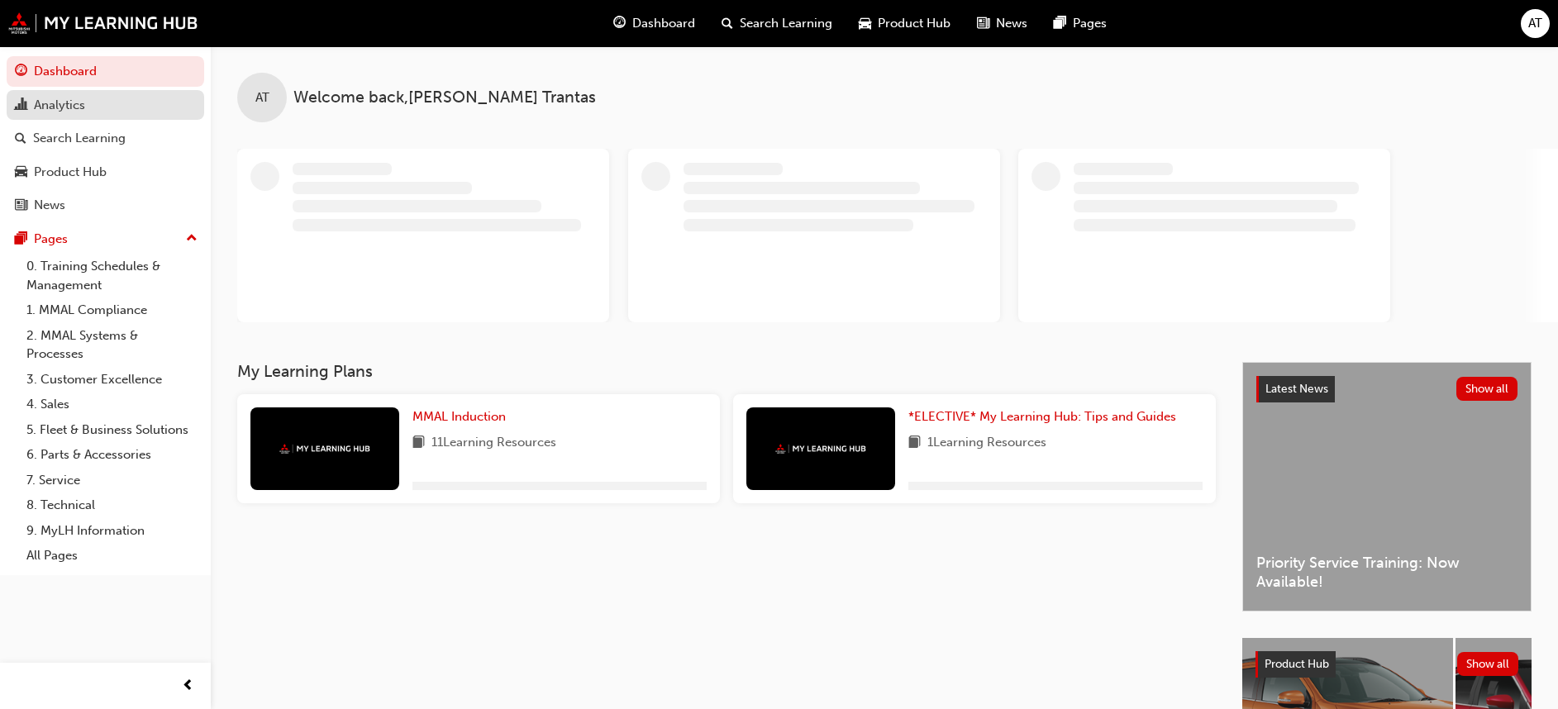
click at [51, 103] on div "Analytics" at bounding box center [59, 105] width 51 height 19
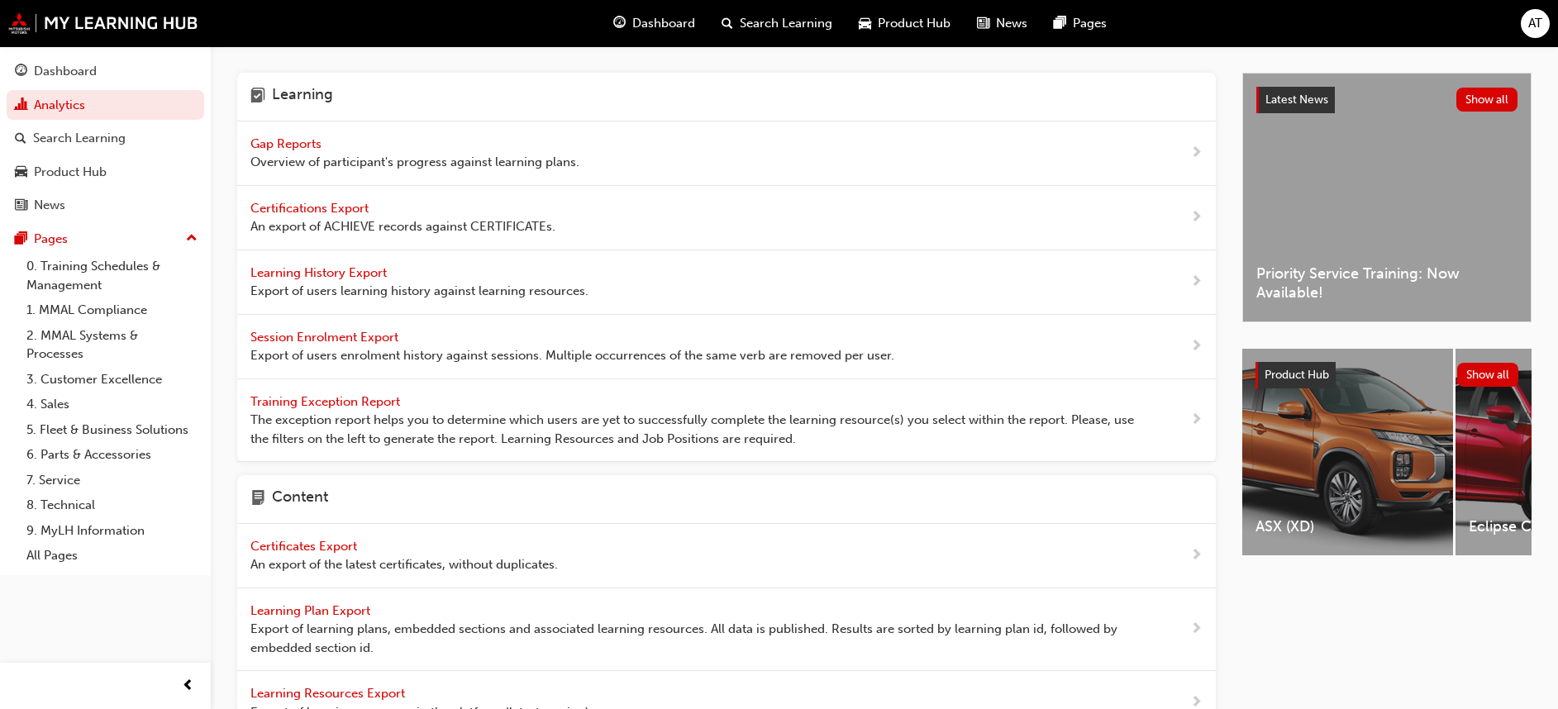
click at [286, 141] on span "Gap Reports" at bounding box center [287, 143] width 74 height 15
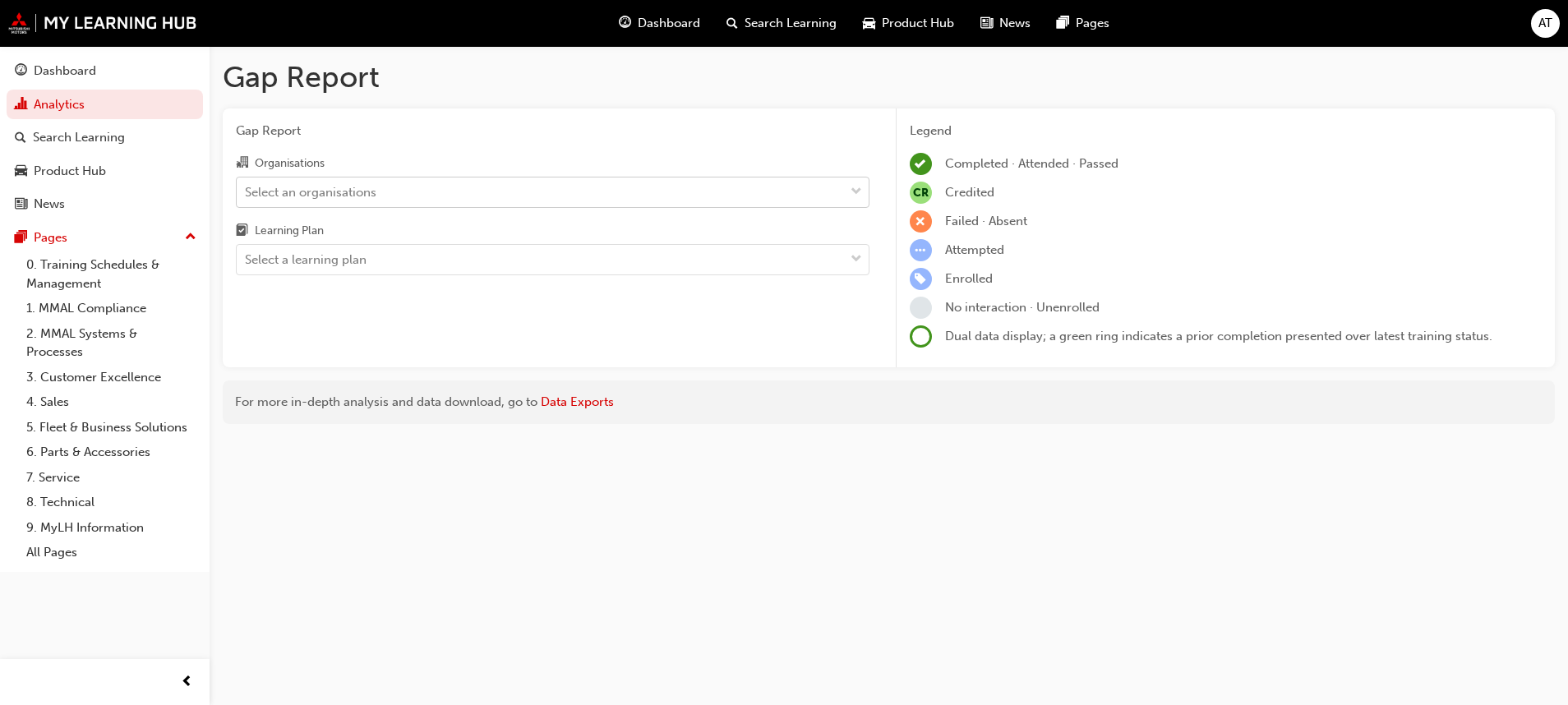
click at [860, 188] on span "down-icon" at bounding box center [857, 192] width 12 height 21
click at [247, 188] on input "Organisations Select an organisations" at bounding box center [246, 191] width 2 height 14
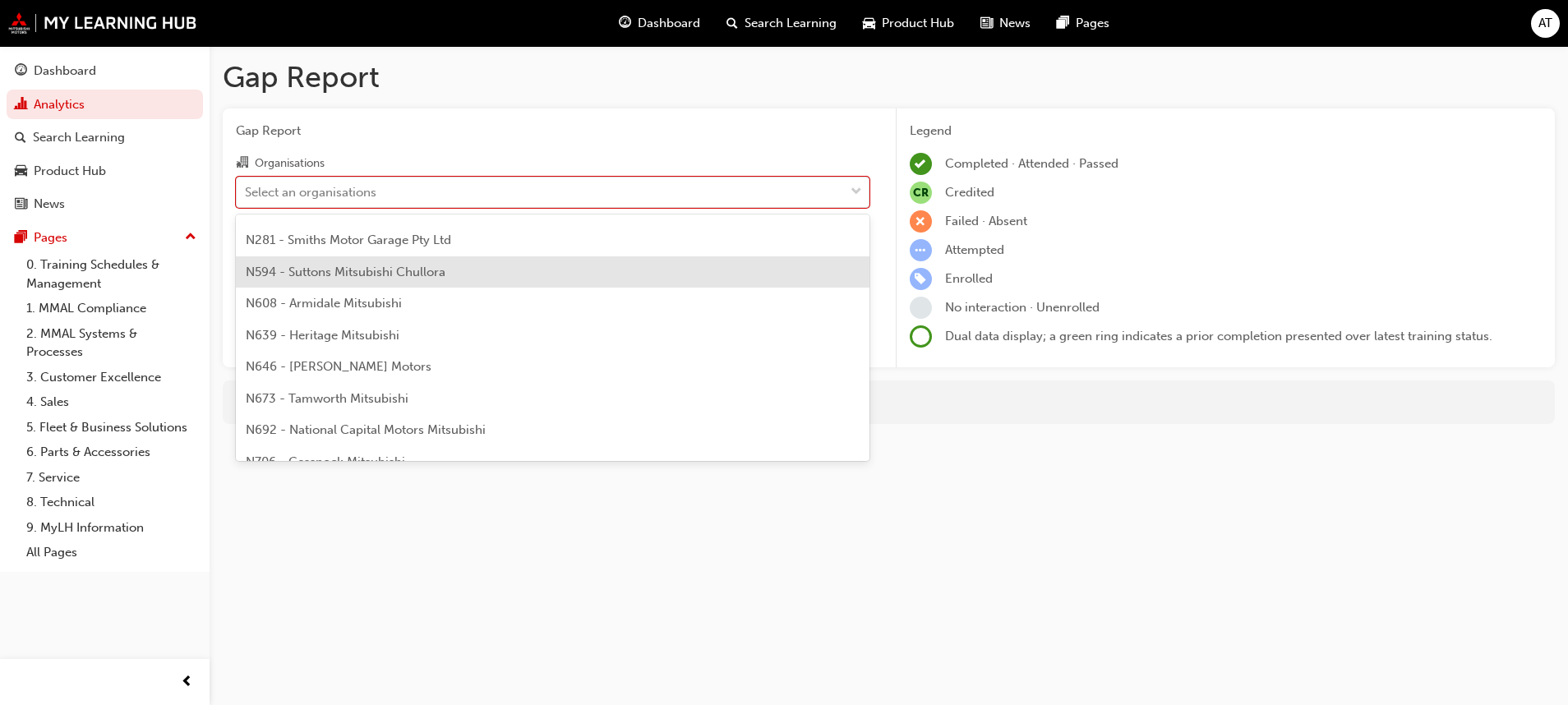
scroll to position [247, 0]
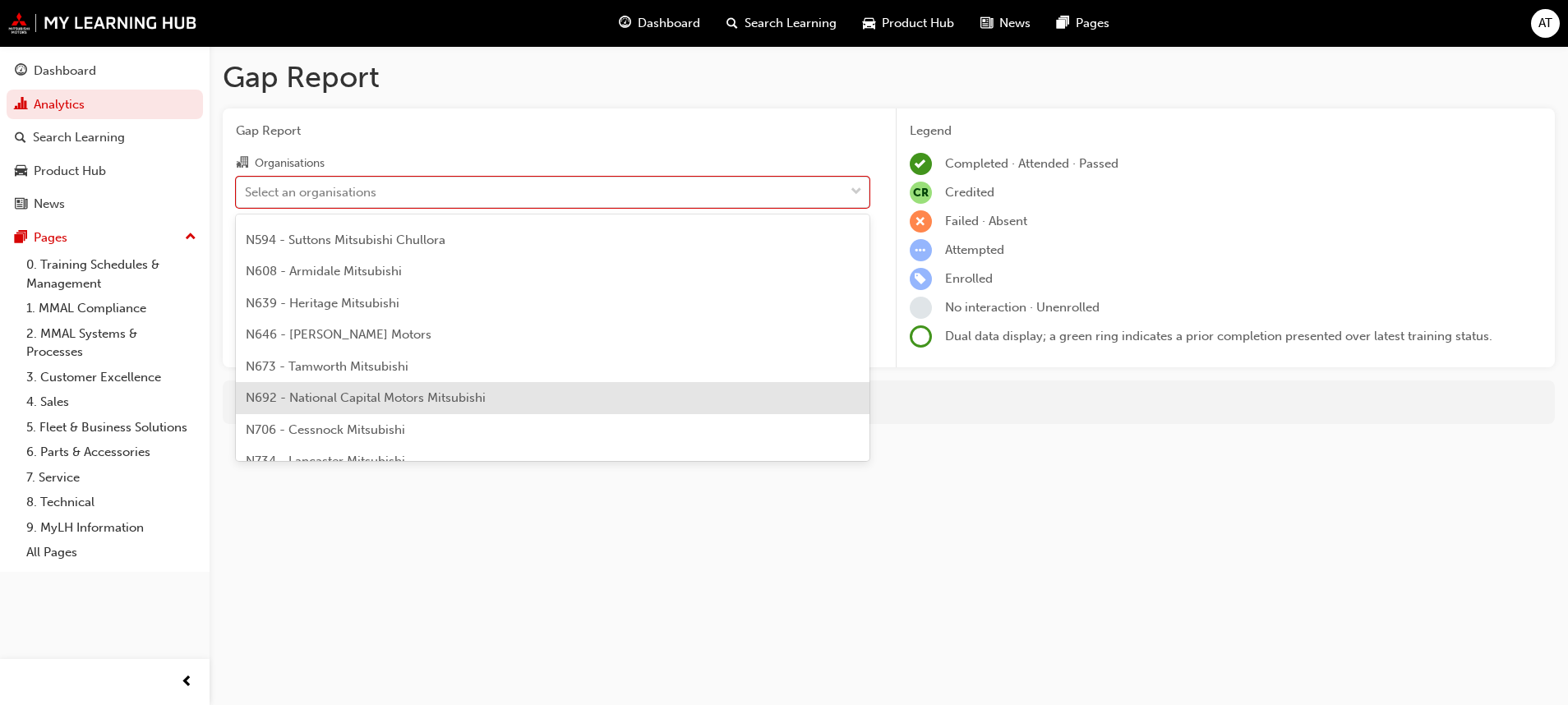
click at [406, 396] on span "N692 - National Capital Motors Mitsubishi" at bounding box center [365, 398] width 240 height 15
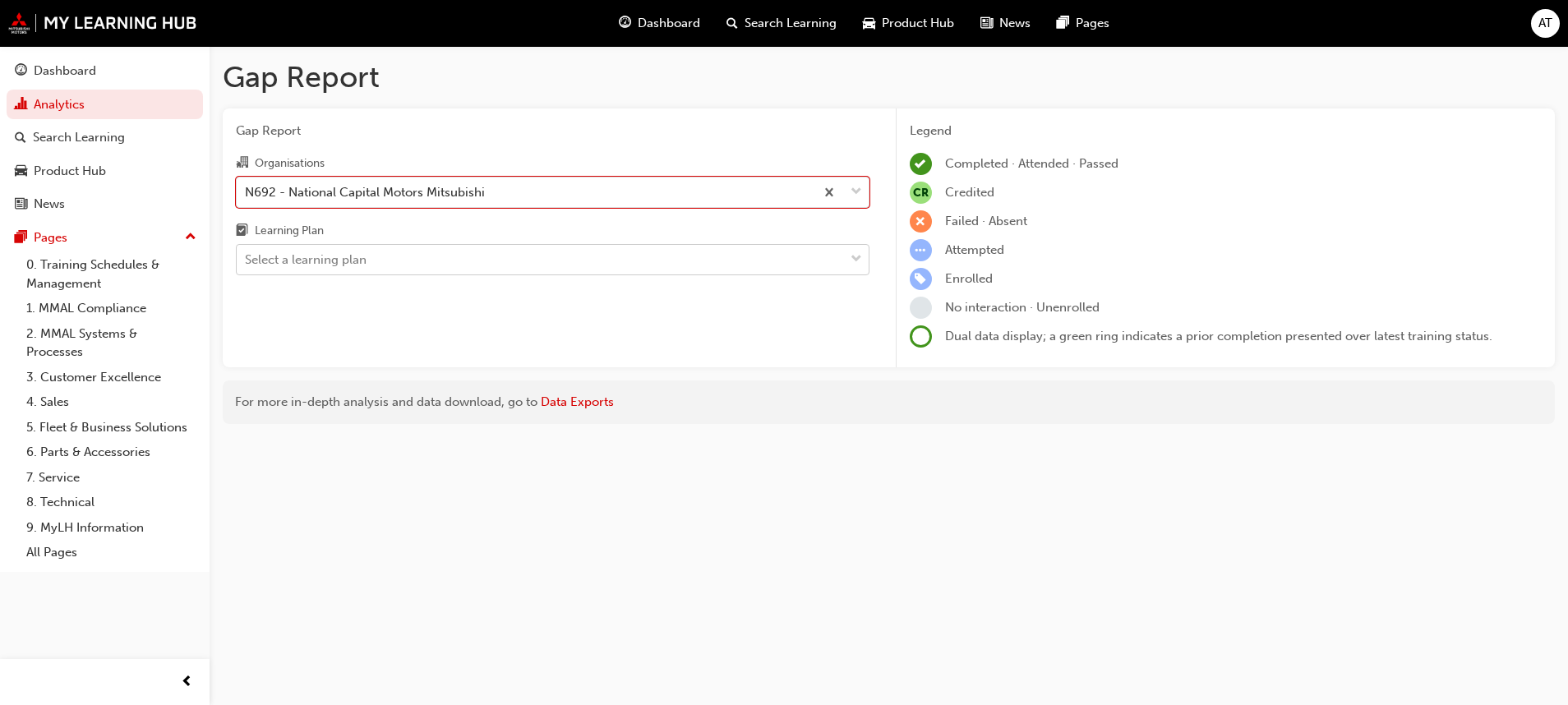
click at [851, 255] on span "down-icon" at bounding box center [857, 259] width 12 height 21
click at [247, 255] on input "Learning Plan Select a learning plan" at bounding box center [246, 260] width 2 height 14
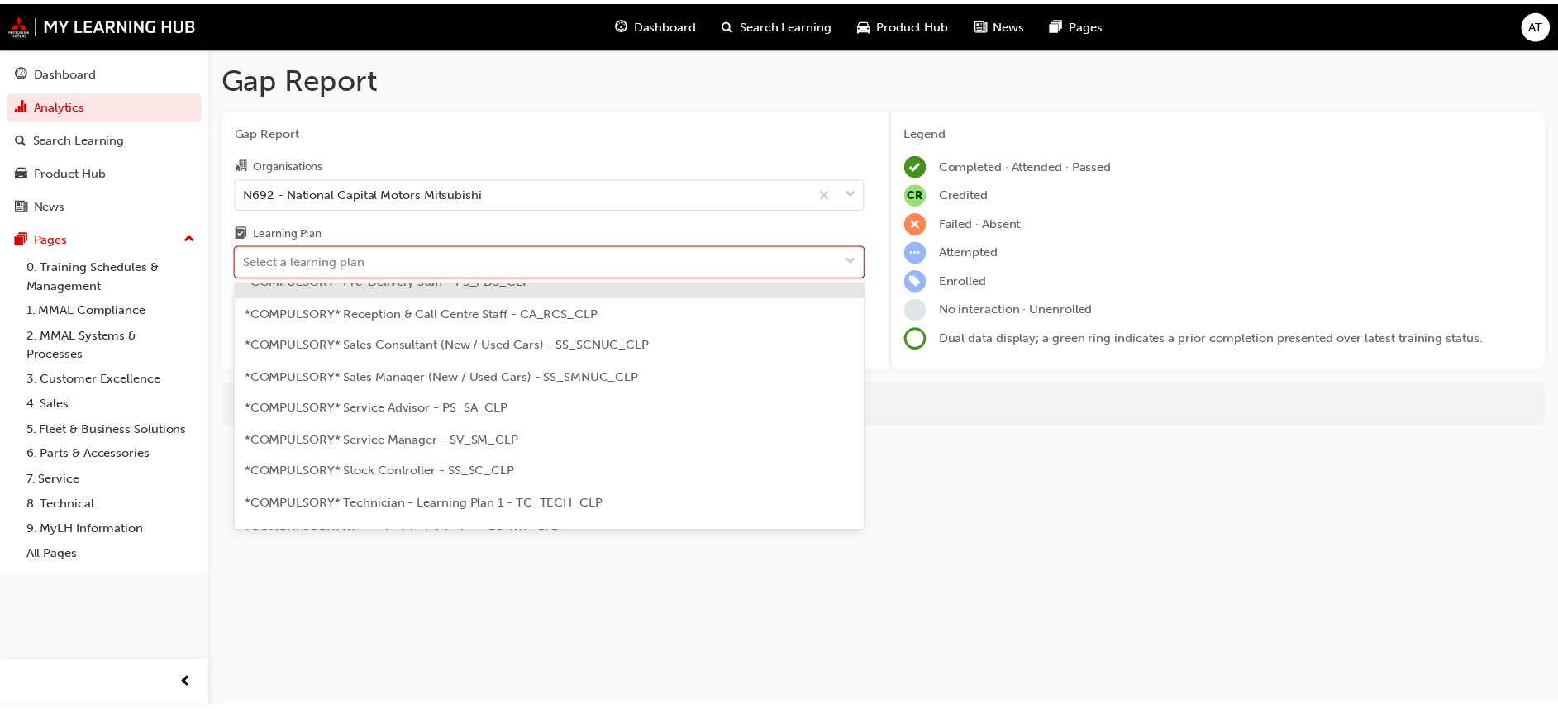
scroll to position [496, 0]
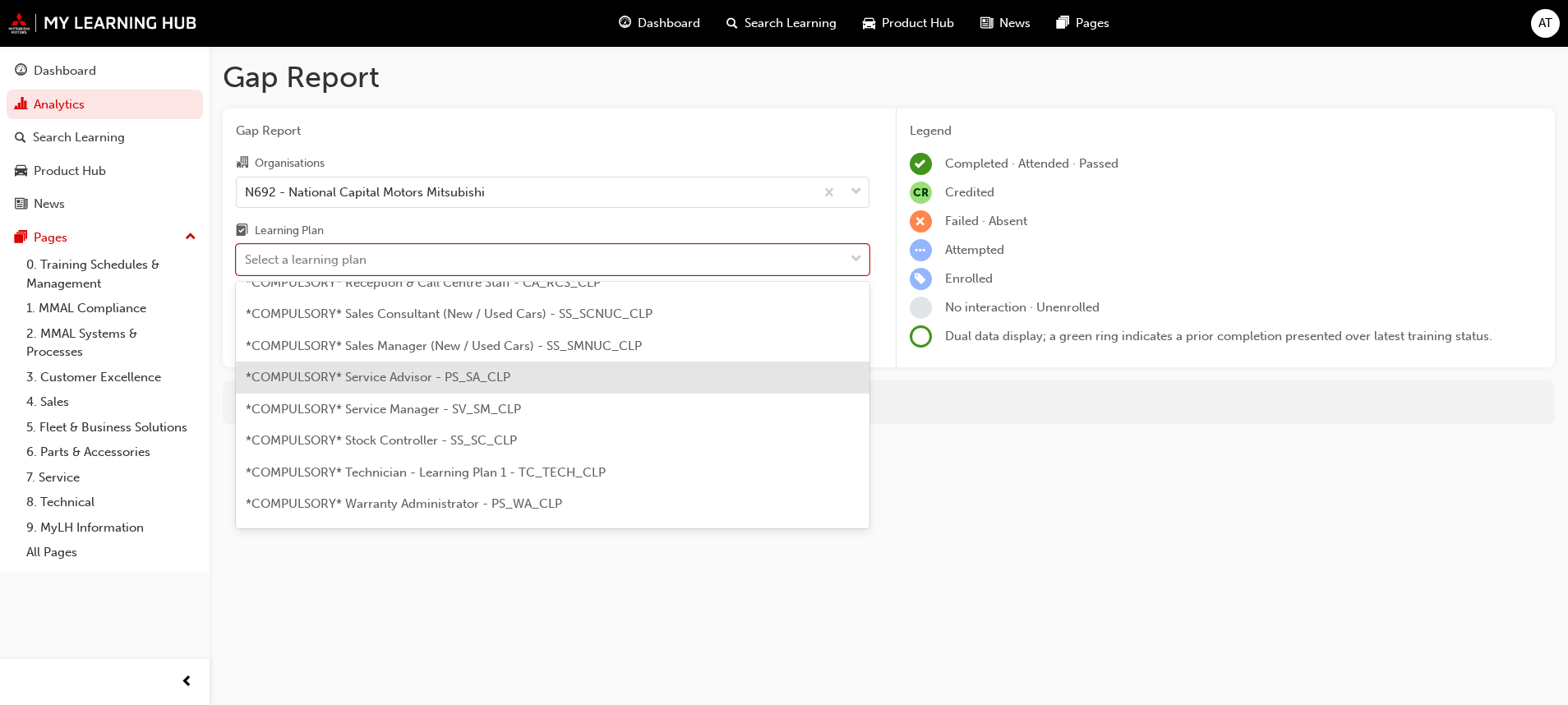
click at [460, 377] on span "*COMPULSORY* Service Advisor - PS_SA_CLP" at bounding box center [378, 377] width 264 height 15
